Goal: Task Accomplishment & Management: Use online tool/utility

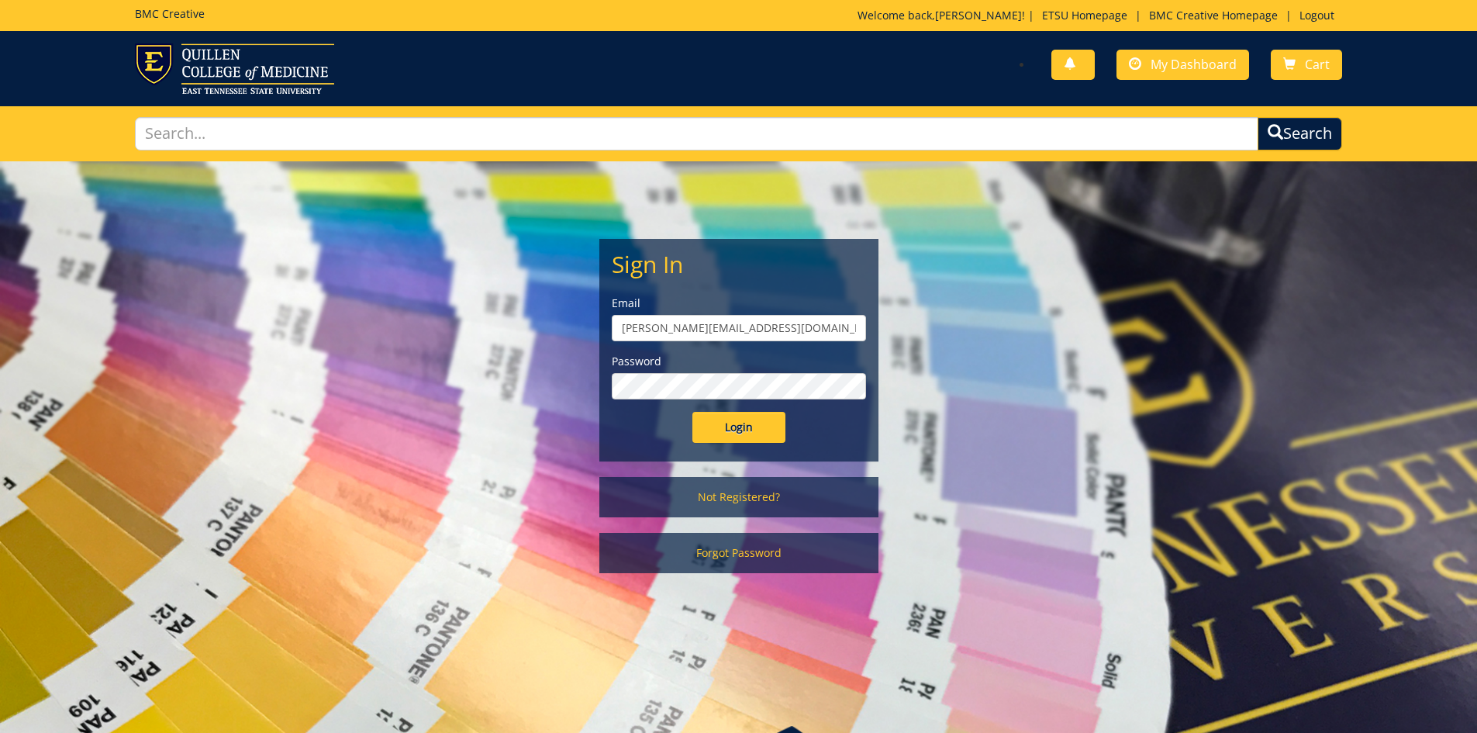
click at [735, 433] on input "Login" at bounding box center [738, 427] width 93 height 31
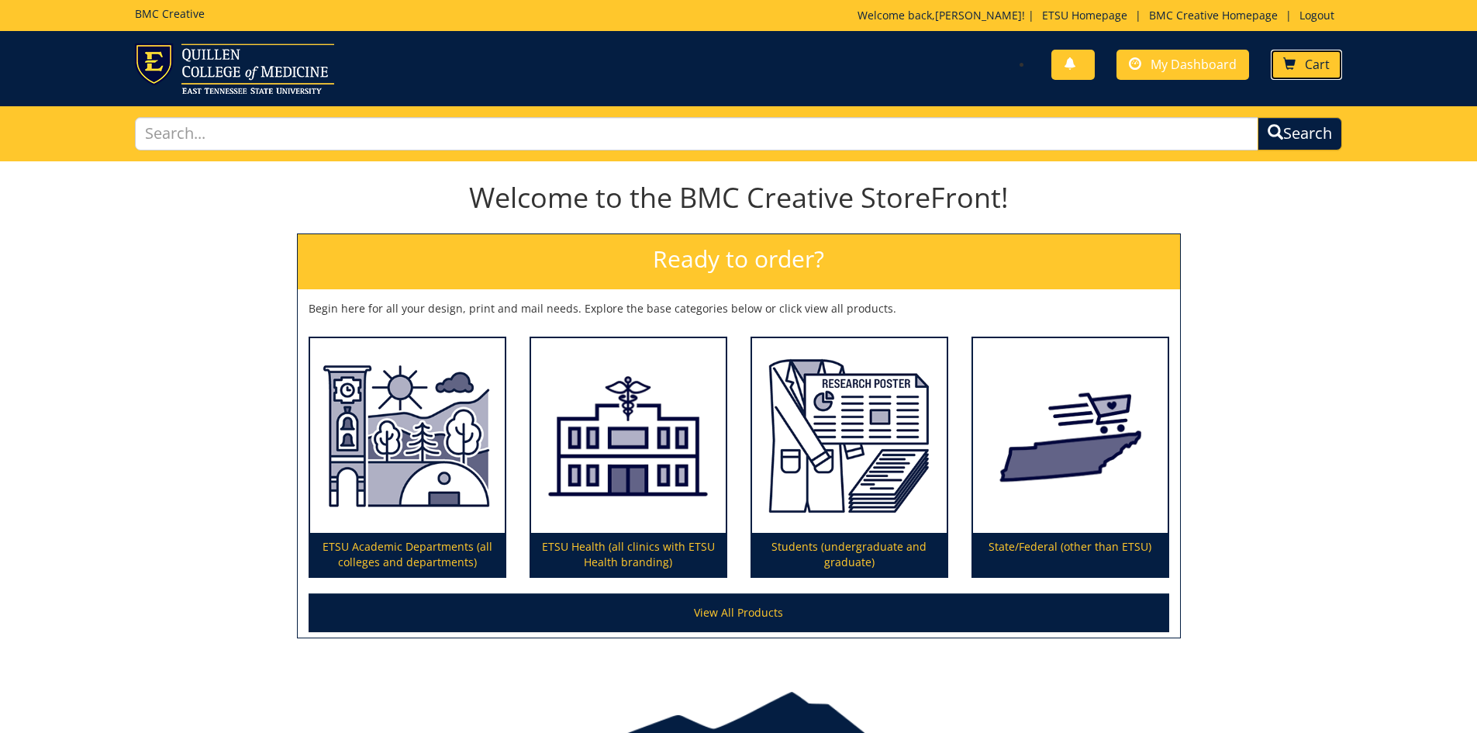
click at [1300, 53] on link "Cart" at bounding box center [1306, 65] width 71 height 30
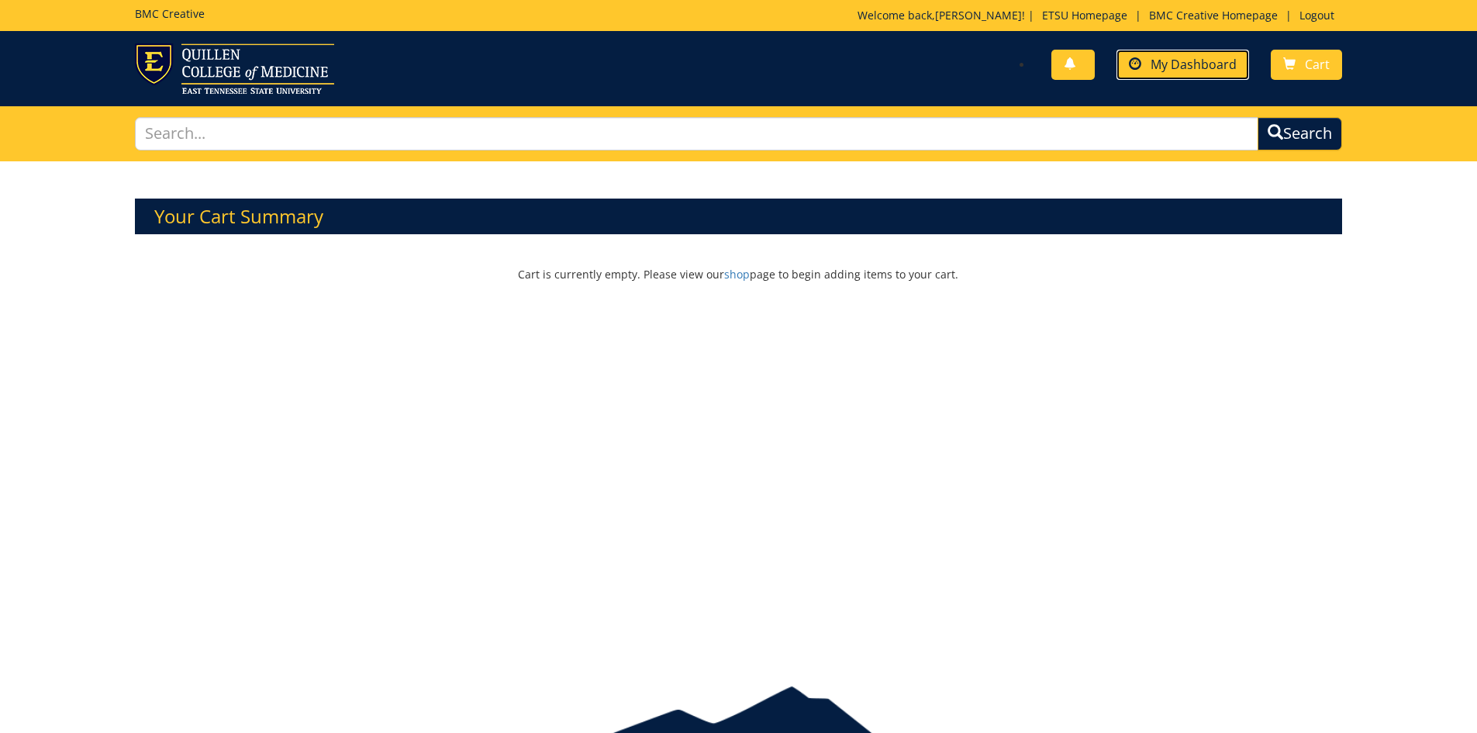
click at [1206, 53] on link "My Dashboard" at bounding box center [1182, 65] width 133 height 30
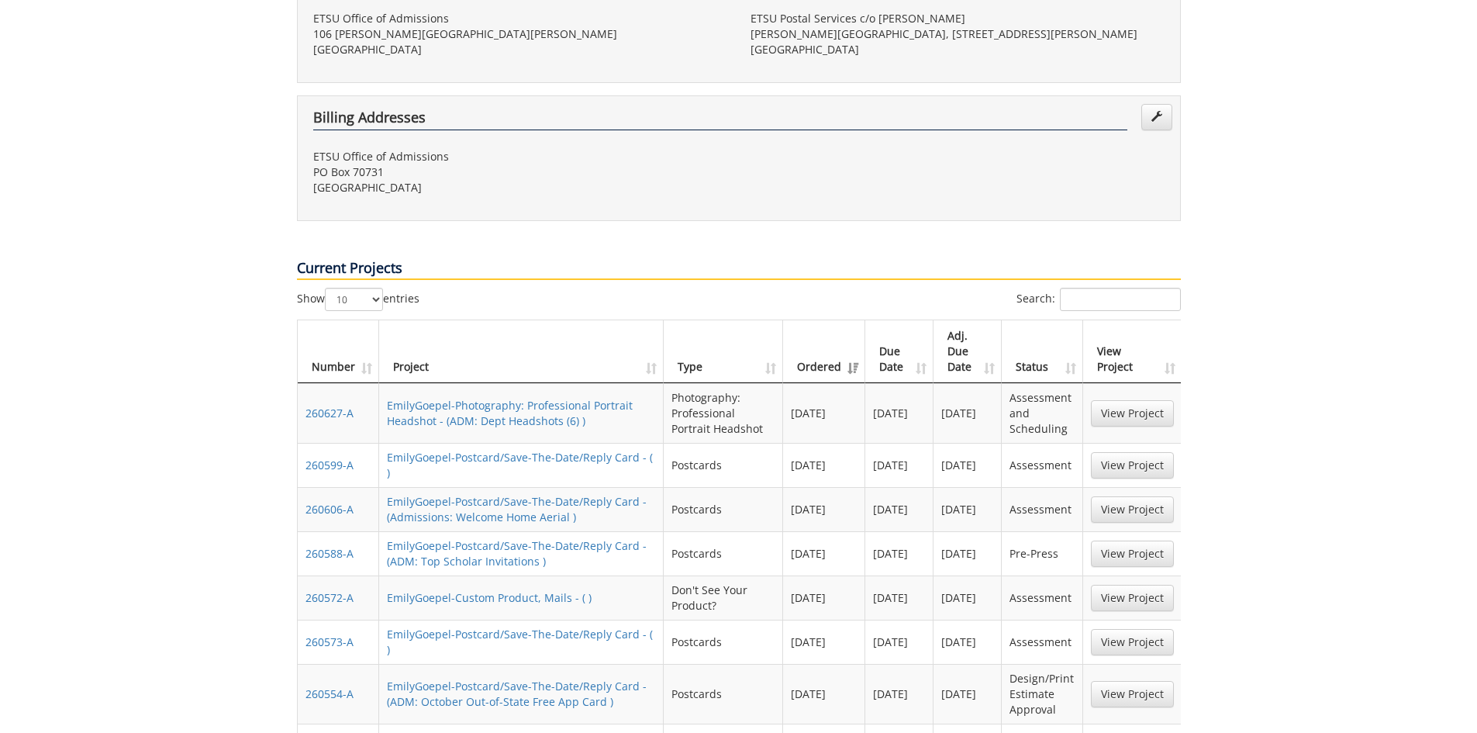
scroll to position [698, 0]
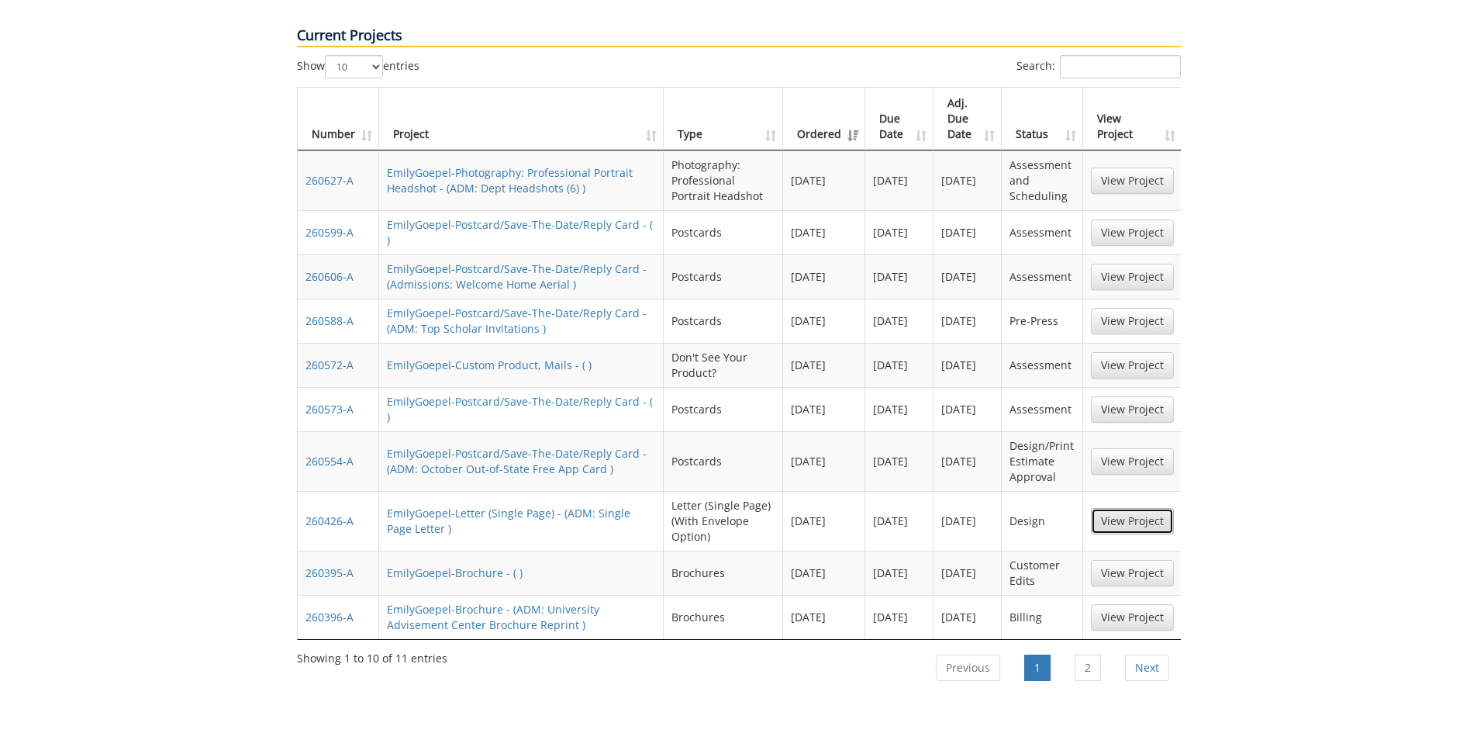
click at [1133, 508] on link "View Project" at bounding box center [1132, 521] width 83 height 26
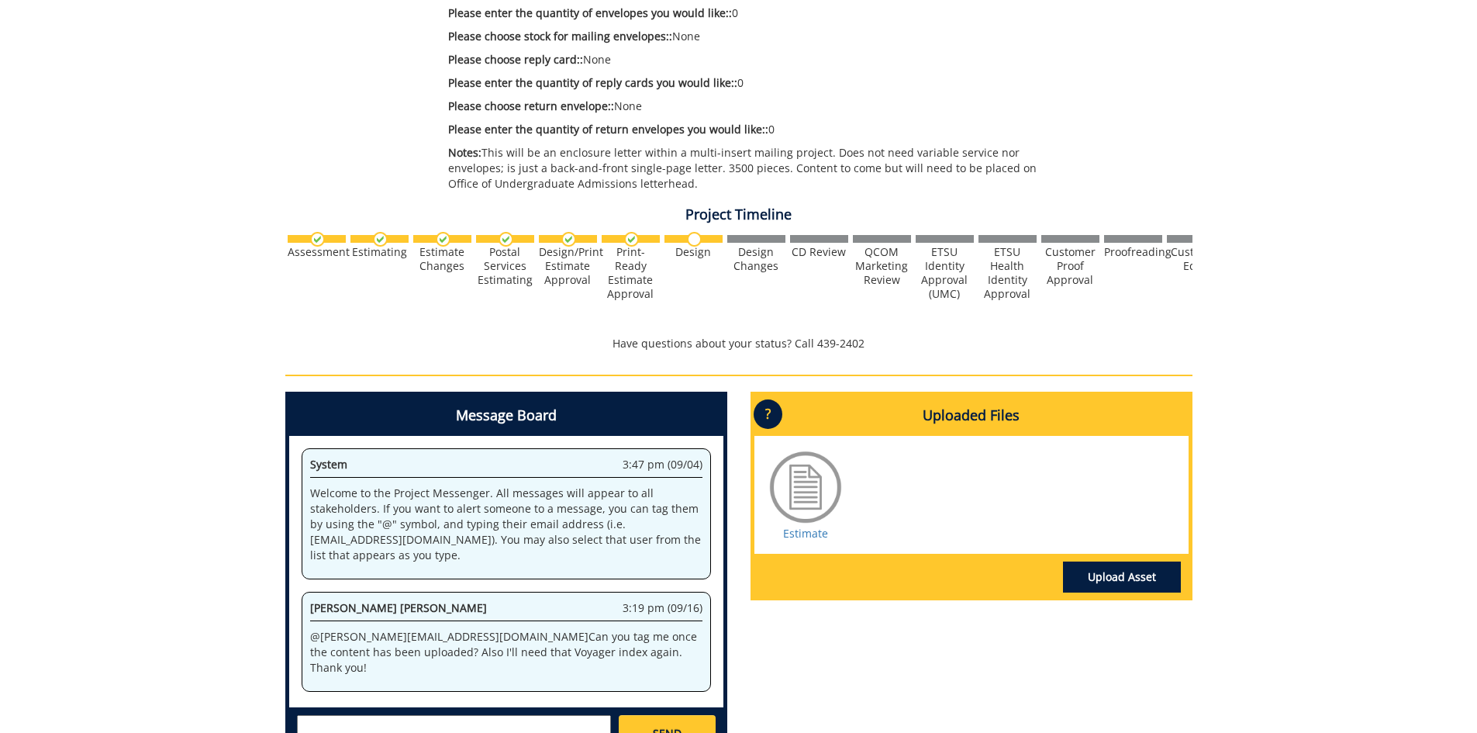
scroll to position [775, 0]
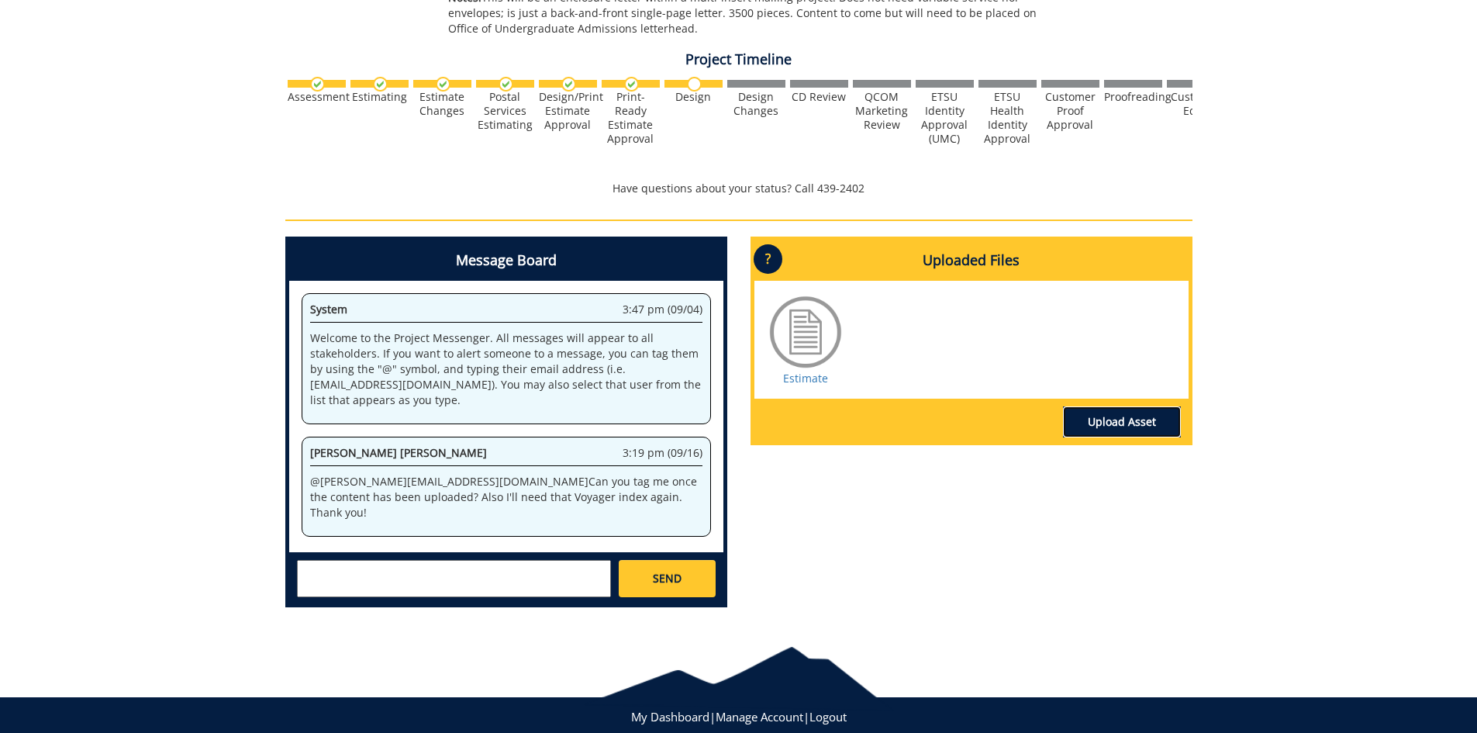
click at [1101, 416] on link "Upload Asset" at bounding box center [1122, 421] width 118 height 31
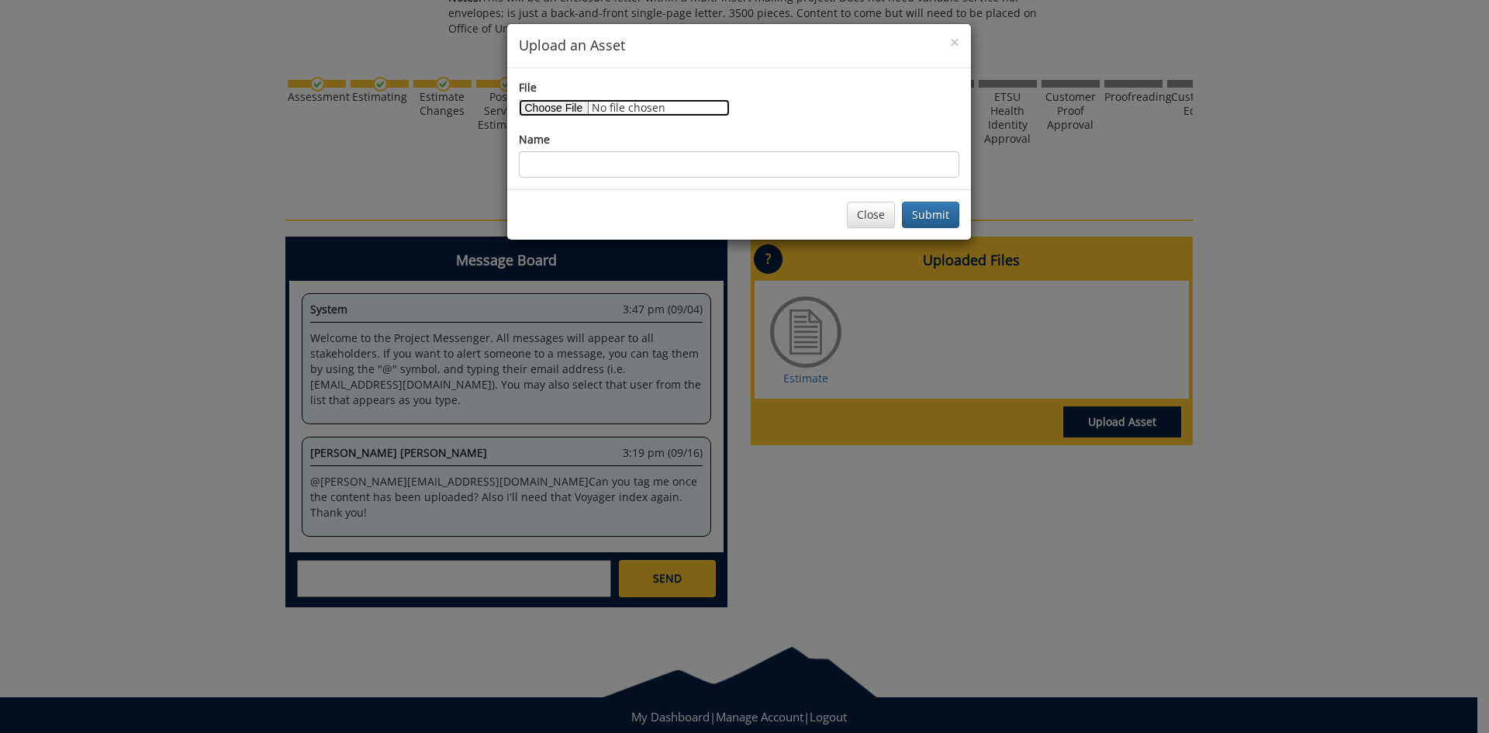
click at [570, 110] on input "File" at bounding box center [624, 107] width 211 height 17
type input "C:\fakepath\Counselor Enclosure_Packet_OneVersion_[DATE].docx"
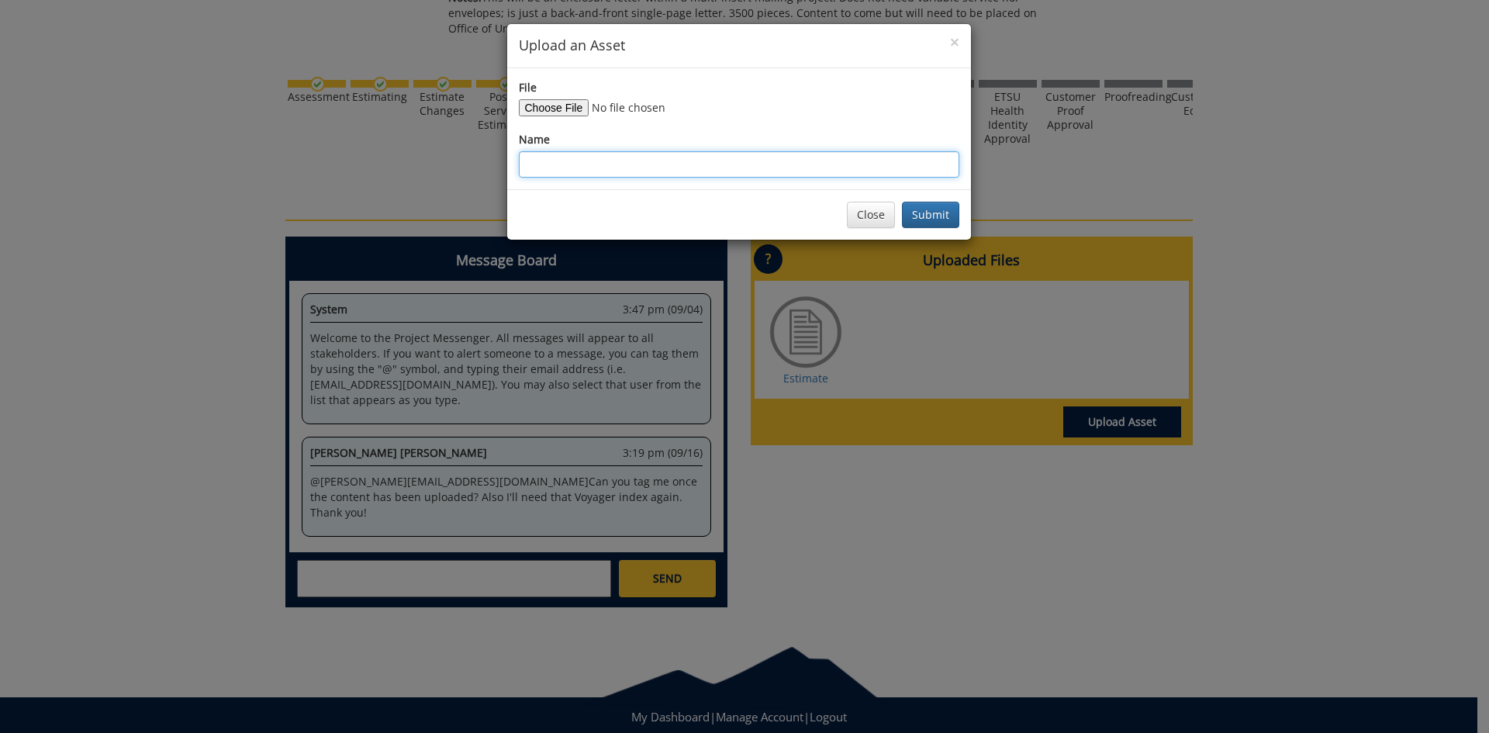
click at [695, 161] on input "Name" at bounding box center [739, 164] width 440 height 26
type input "Enclosure Letter for HS Counselor Packet"
click at [937, 212] on button "Submit" at bounding box center [930, 215] width 57 height 26
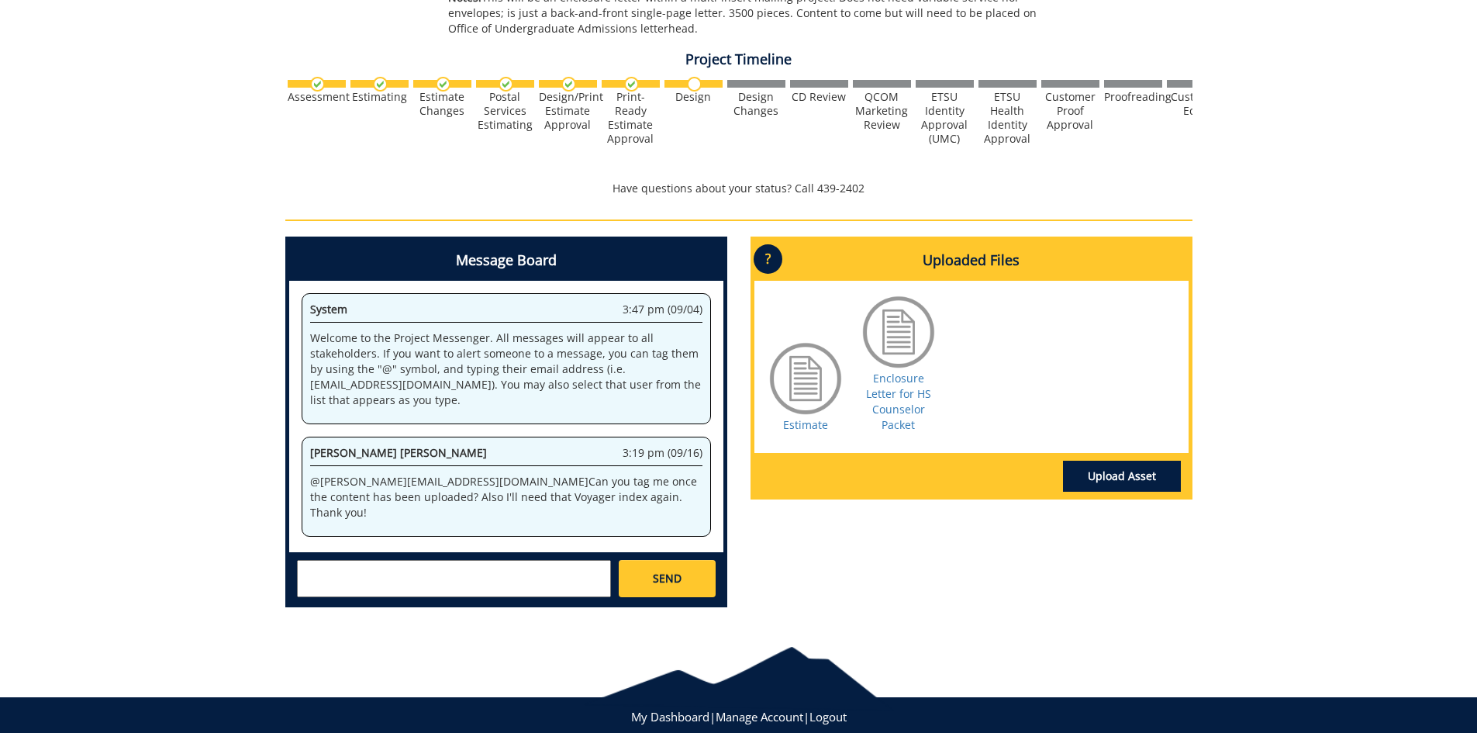
click at [505, 568] on textarea at bounding box center [454, 578] width 314 height 37
click at [364, 578] on textarea "@[EMAIL_ADDRESS][DOMAIN_NAME] Hi [PERSON_NAME], I've uploaded the letter which …" at bounding box center [454, 578] width 314 height 37
paste textarea "10-26200-100000-100-{INSERT ACCOUNT}-400-999-210-999"
click at [364, 592] on textarea "@[EMAIL_ADDRESS][DOMAIN_NAME] Hi [PERSON_NAME], I've uploaded the letter which …" at bounding box center [454, 578] width 314 height 37
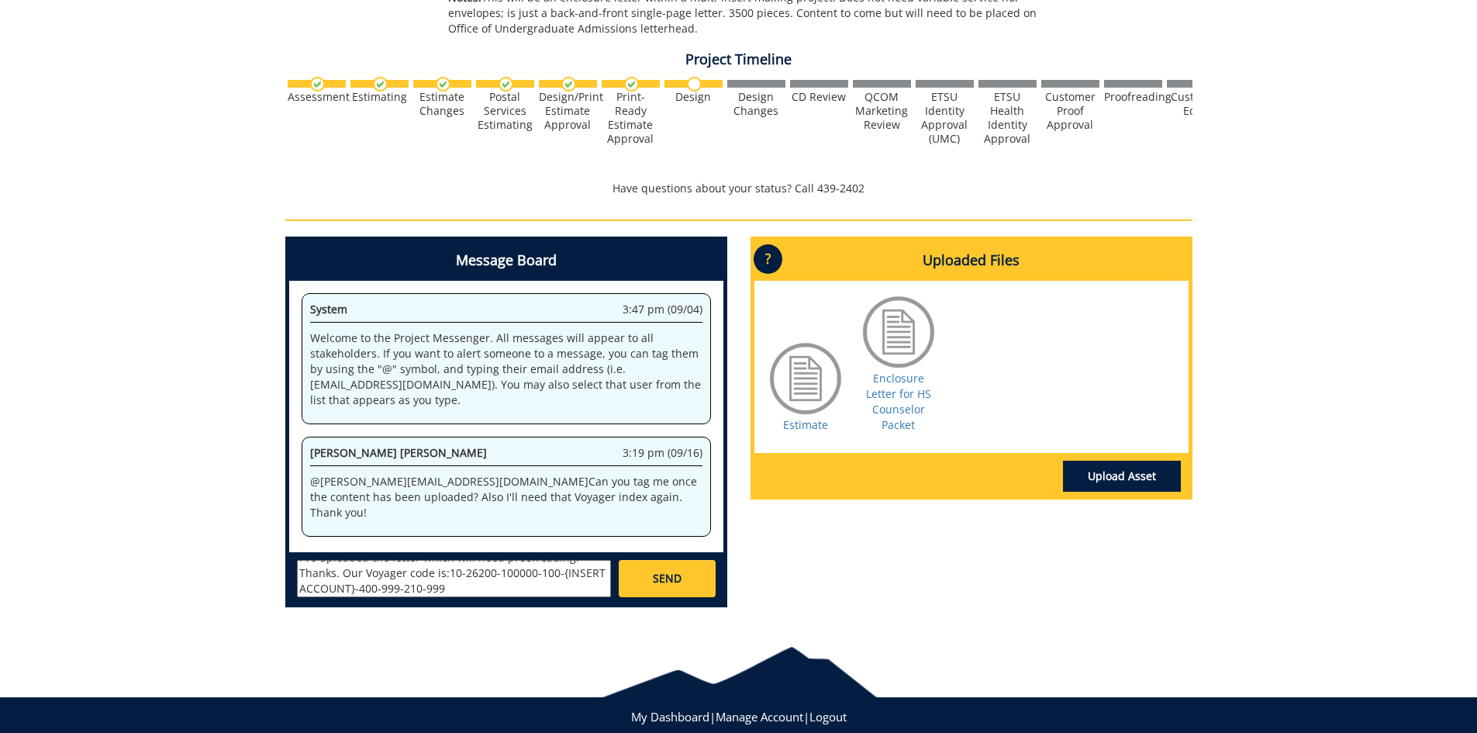
scroll to position [43, 0]
paste textarea "E-25571"
type textarea "@[EMAIL_ADDRESS][DOMAIN_NAME] Hi [PERSON_NAME], I've uploaded the letter which …"
click at [675, 569] on link "SEND" at bounding box center [667, 578] width 96 height 37
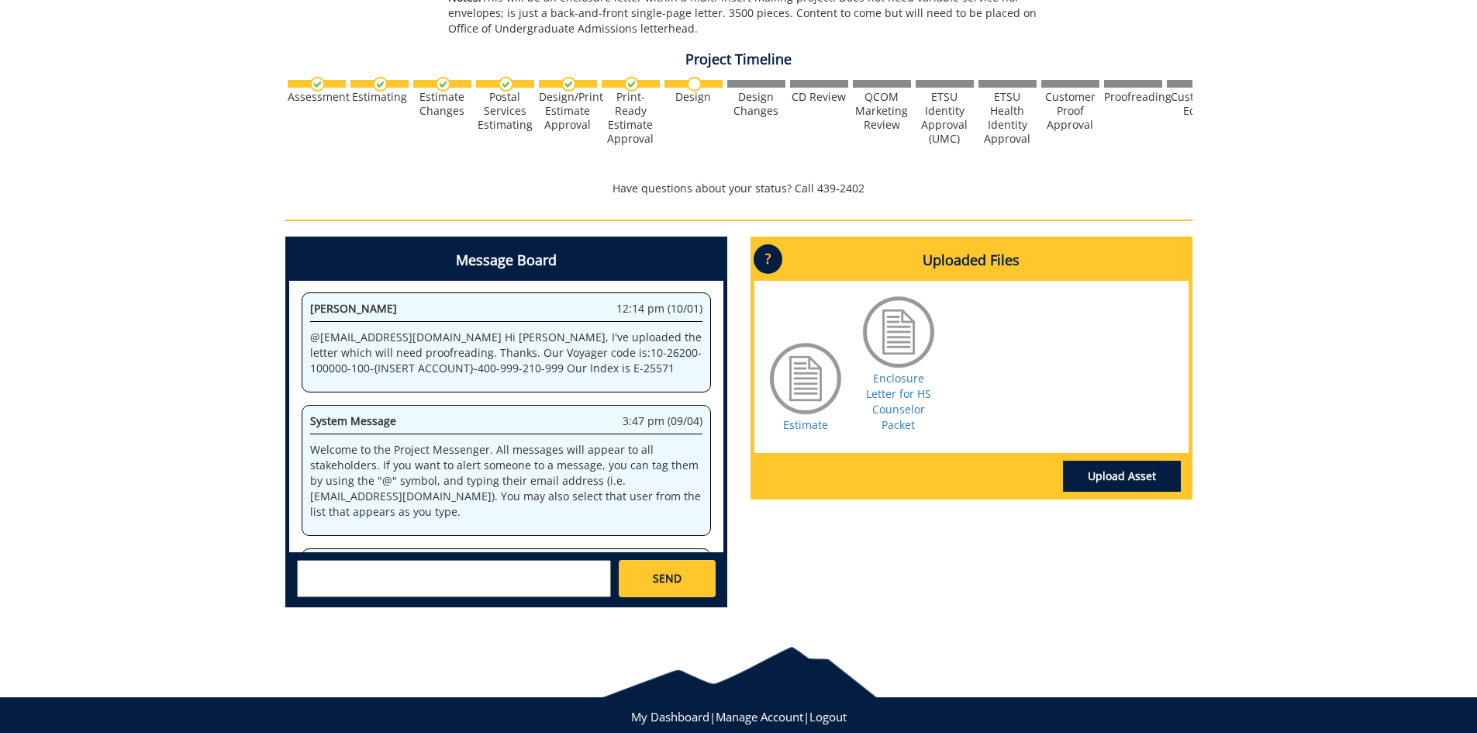
scroll to position [47364, 0]
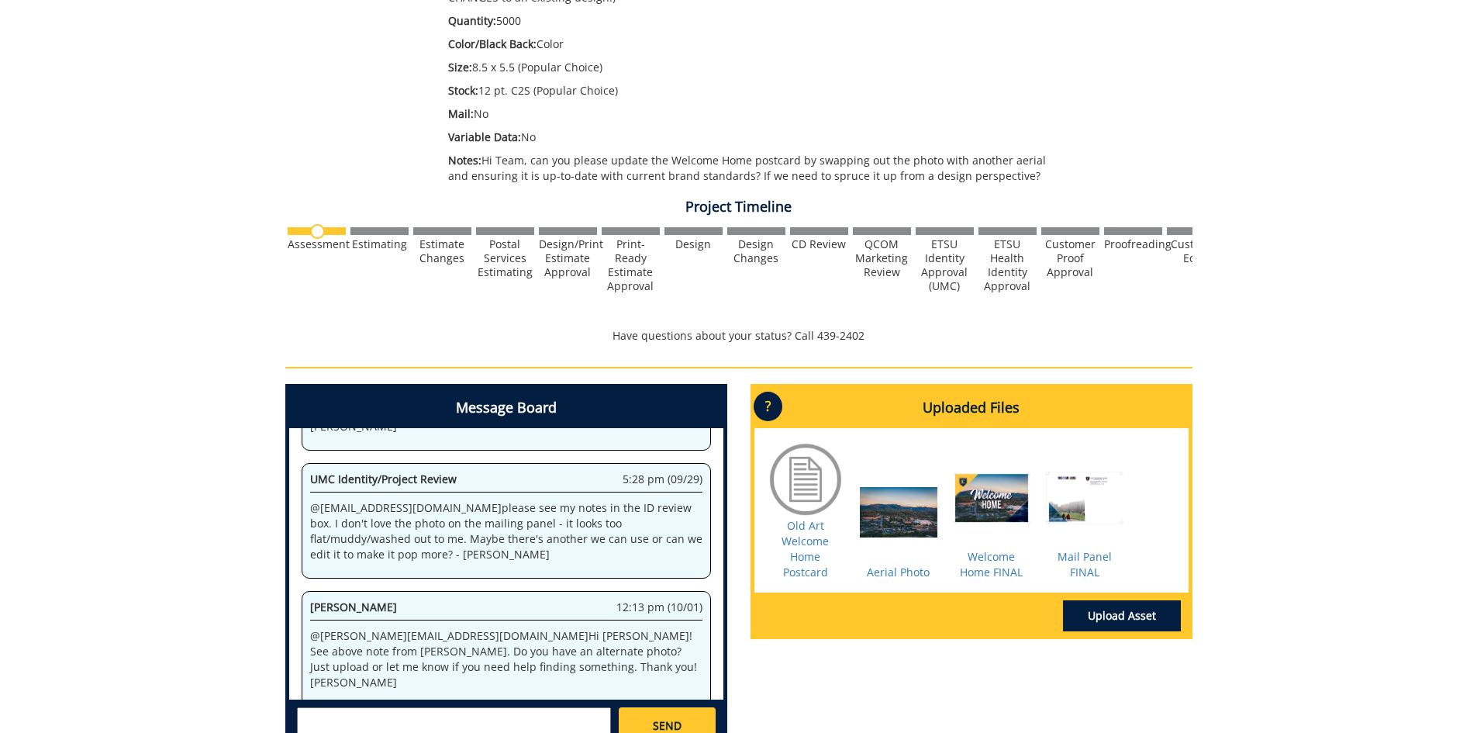
scroll to position [572, 0]
